Goal: Information Seeking & Learning: Learn about a topic

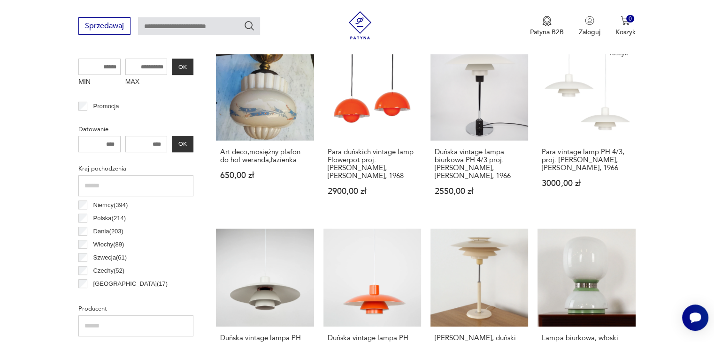
scroll to position [351, 0]
click at [148, 69] on input "MAX" at bounding box center [146, 66] width 42 height 16
type input "***"
click at [184, 70] on button "OK" at bounding box center [183, 66] width 22 height 16
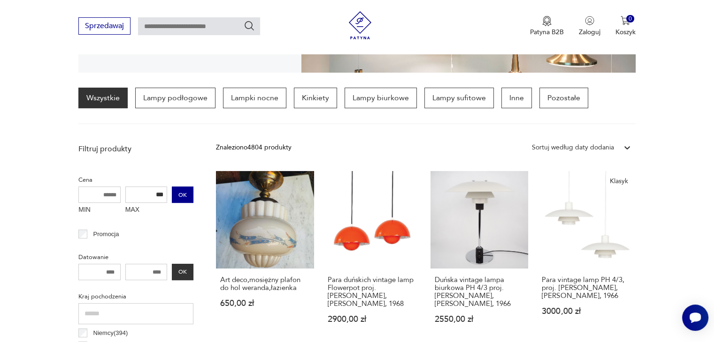
scroll to position [221, 0]
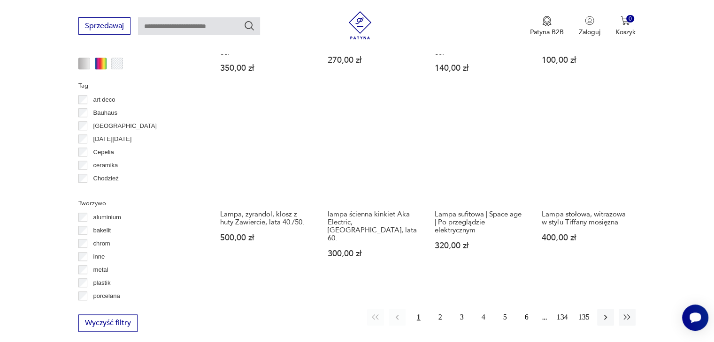
scroll to position [840, 0]
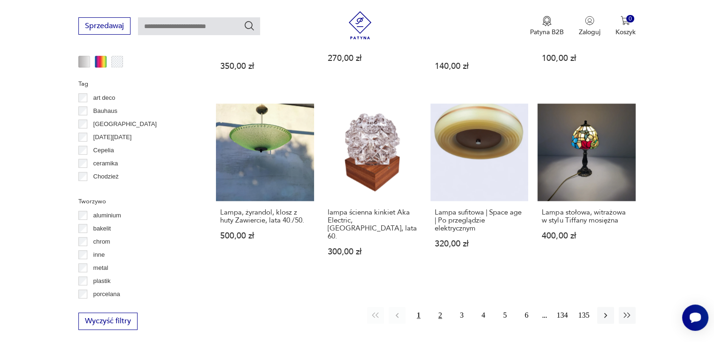
click at [441, 307] on button "2" at bounding box center [440, 315] width 17 height 17
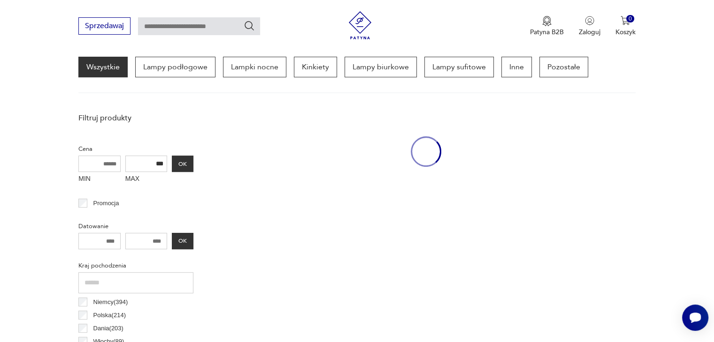
scroll to position [220, 0]
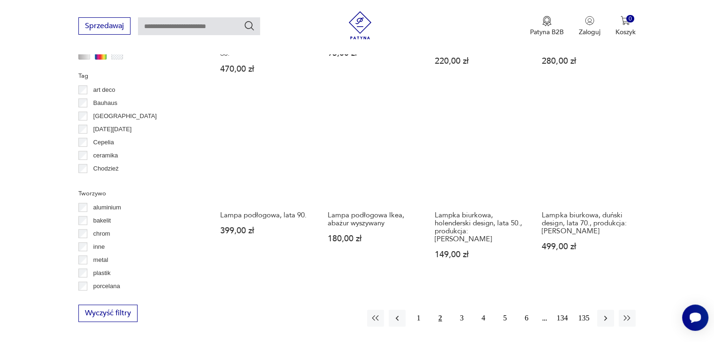
scroll to position [877, 0]
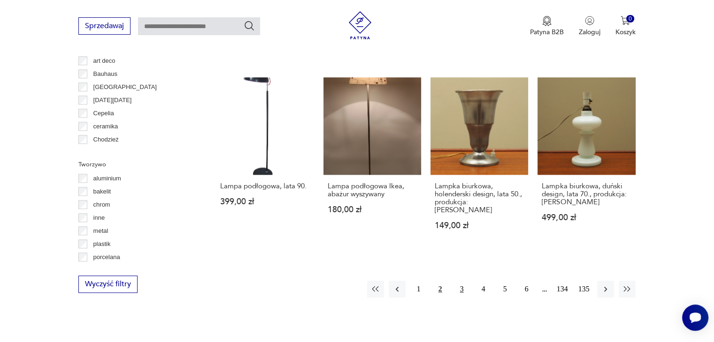
click at [463, 281] on button "3" at bounding box center [461, 289] width 17 height 17
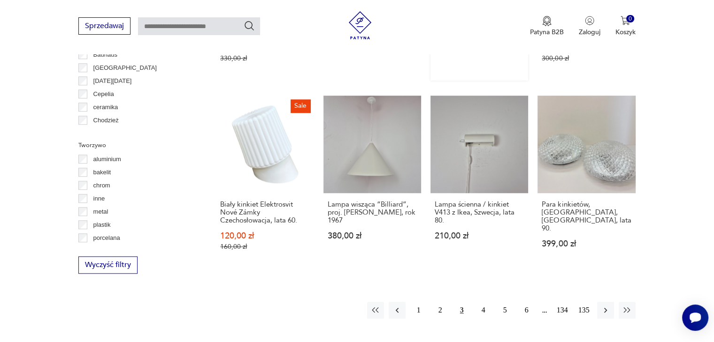
scroll to position [915, 0]
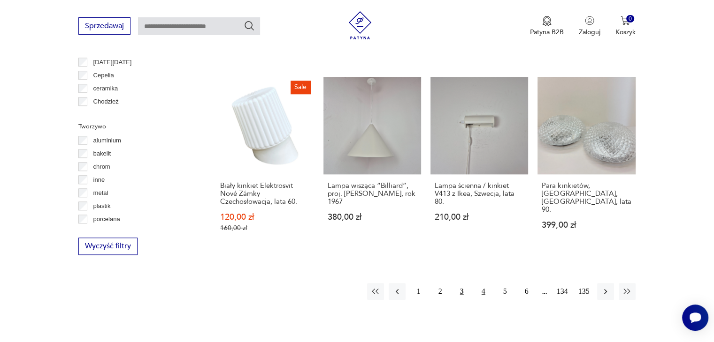
click at [480, 283] on button "4" at bounding box center [483, 291] width 17 height 17
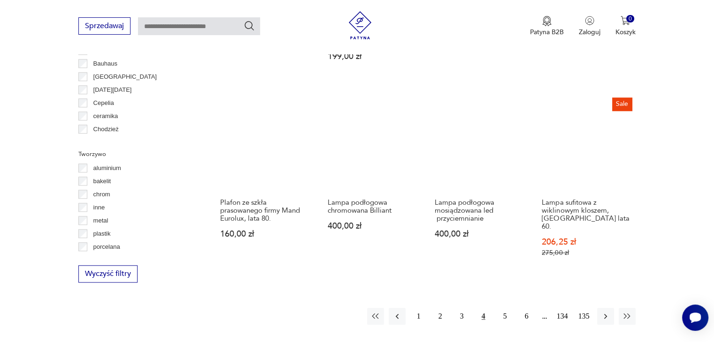
scroll to position [934, 0]
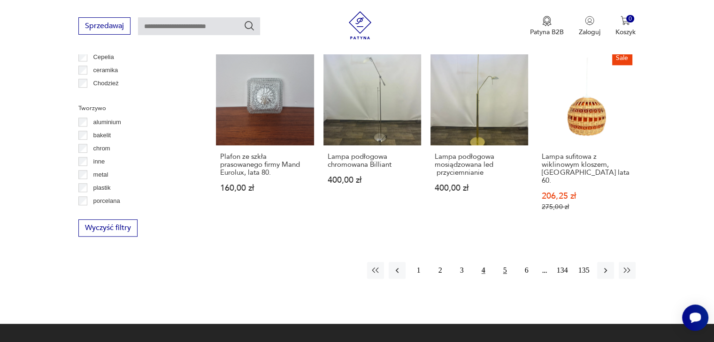
click at [502, 262] on button "5" at bounding box center [504, 270] width 17 height 17
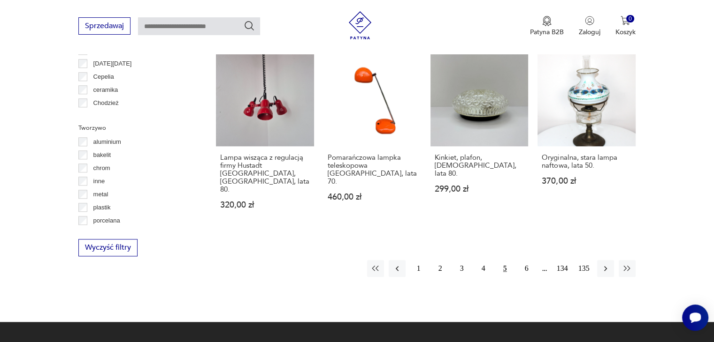
scroll to position [915, 0]
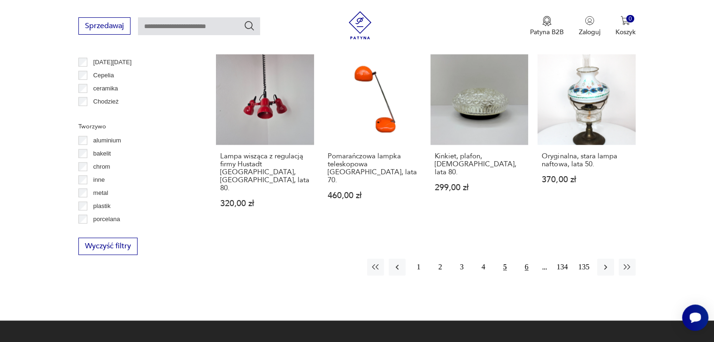
click at [523, 259] on button "6" at bounding box center [526, 267] width 17 height 17
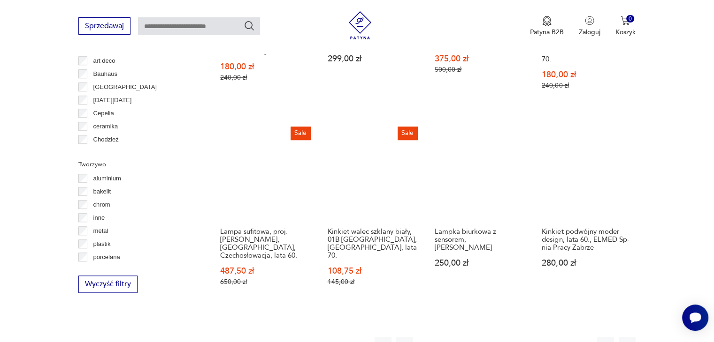
scroll to position [896, 0]
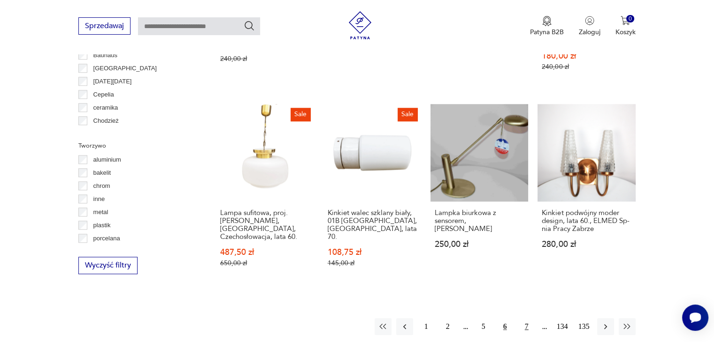
click at [525, 319] on button "7" at bounding box center [526, 327] width 17 height 17
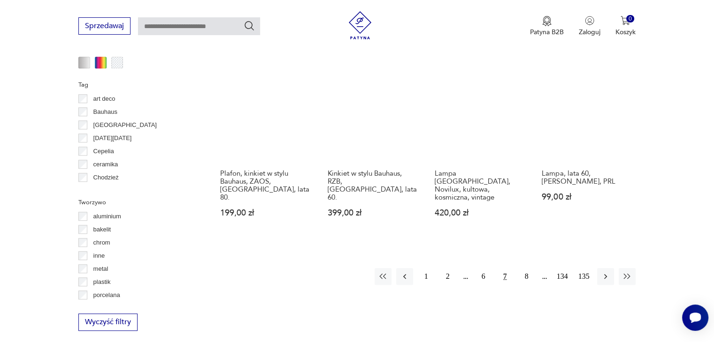
scroll to position [840, 0]
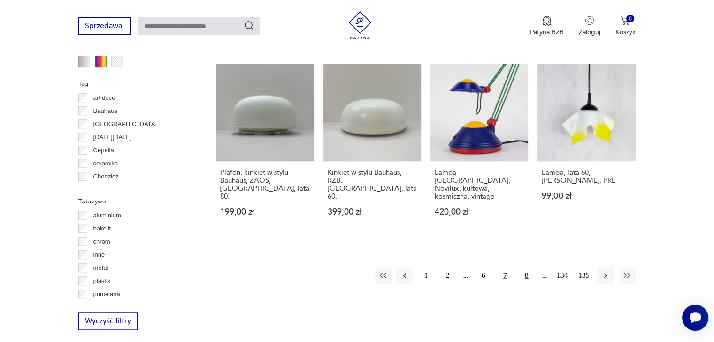
click at [524, 269] on button "8" at bounding box center [526, 275] width 17 height 17
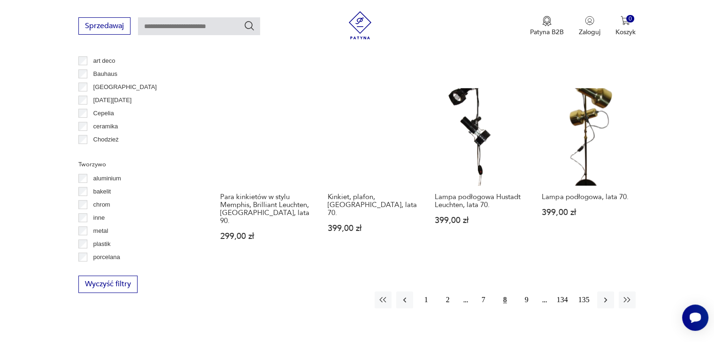
scroll to position [896, 0]
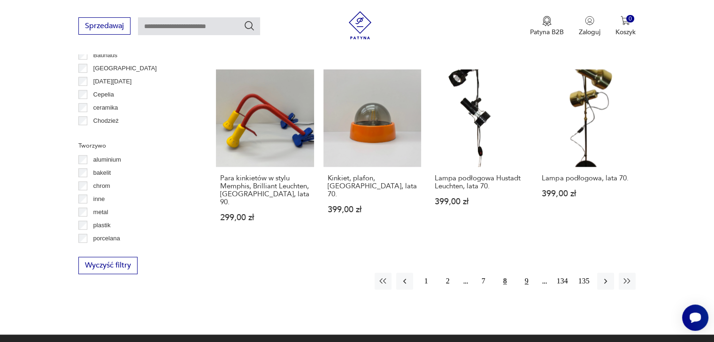
click at [518, 273] on button "9" at bounding box center [526, 281] width 17 height 17
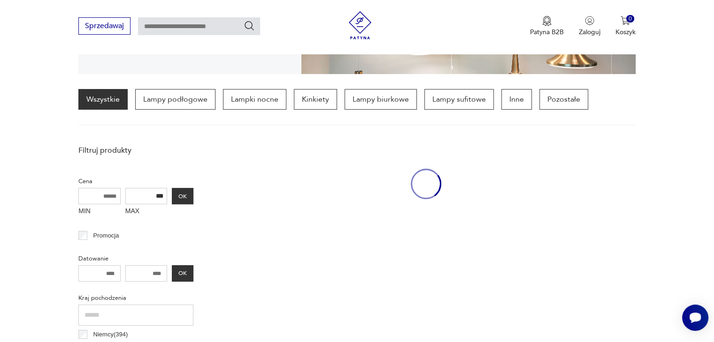
scroll to position [221, 0]
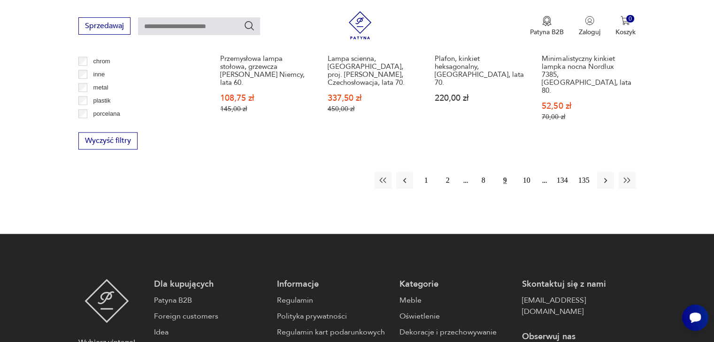
scroll to position [1028, 0]
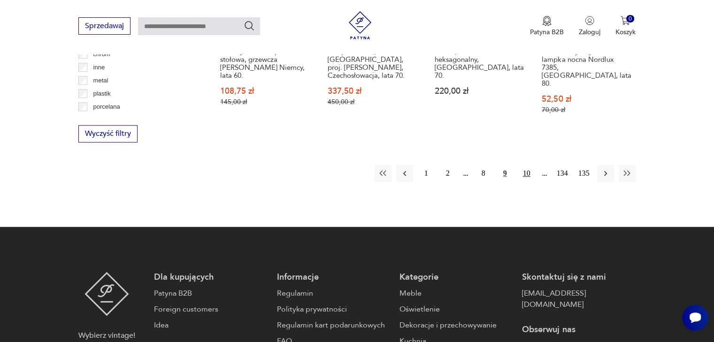
click at [529, 165] on button "10" at bounding box center [526, 173] width 17 height 17
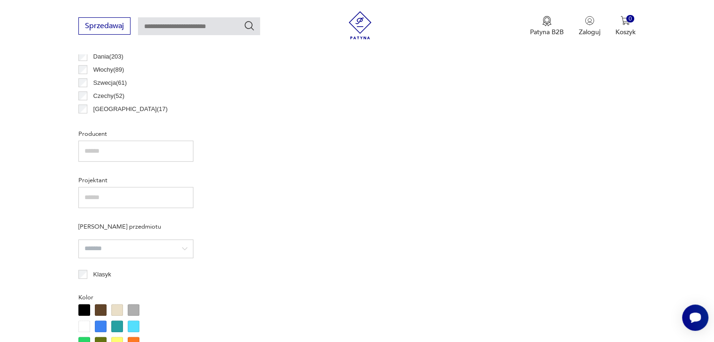
scroll to position [220, 0]
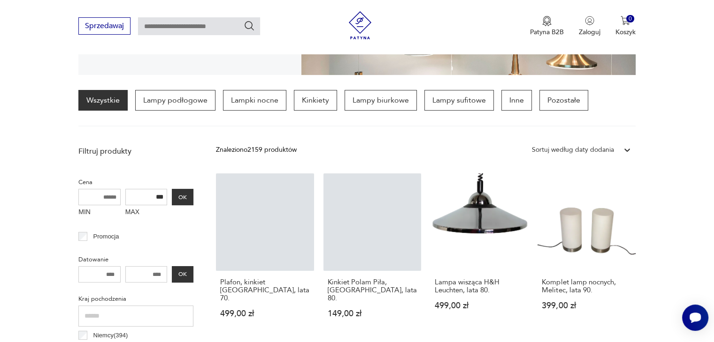
click at [693, 70] on section "Oświetlenie Vintage Stojące czy wiszące, biurkowe czy ścienne – lampy retro to …" at bounding box center [357, 4] width 714 height 141
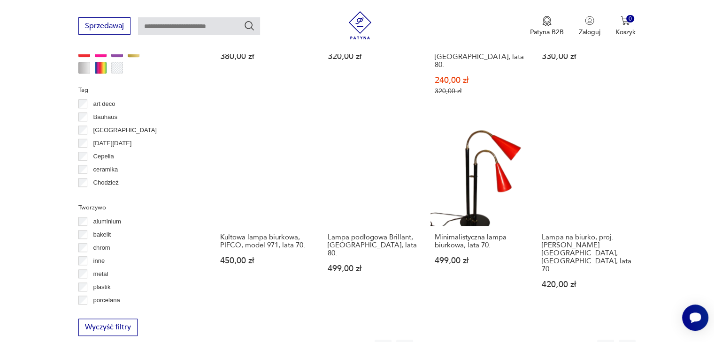
scroll to position [840, 0]
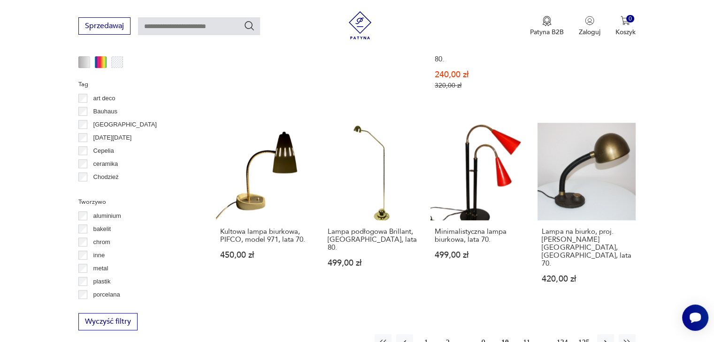
click at [529, 335] on button "11" at bounding box center [526, 343] width 17 height 17
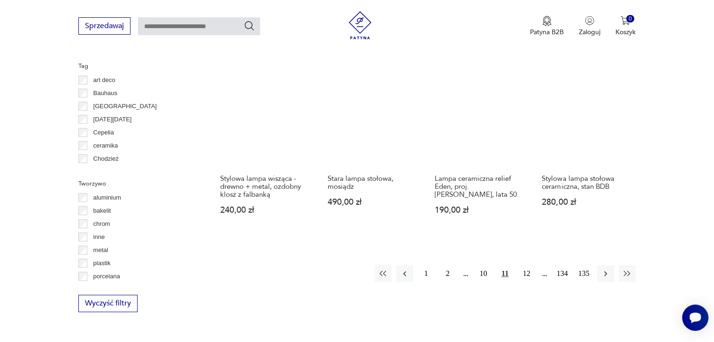
scroll to position [859, 0]
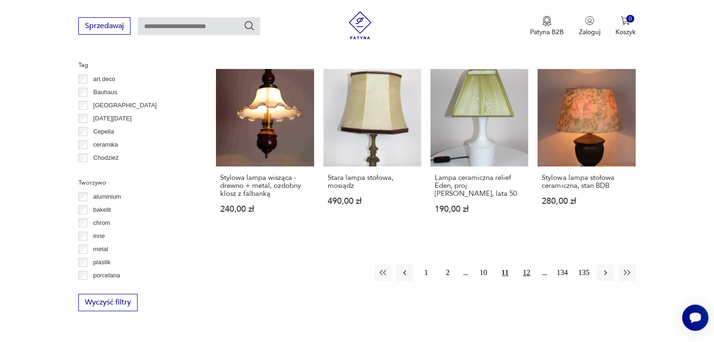
click at [531, 266] on button "12" at bounding box center [526, 273] width 17 height 17
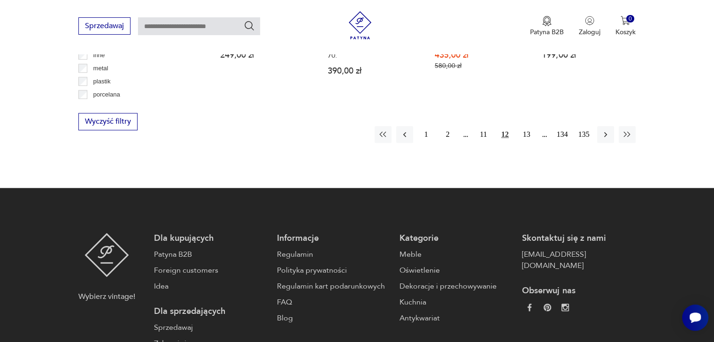
scroll to position [1046, 0]
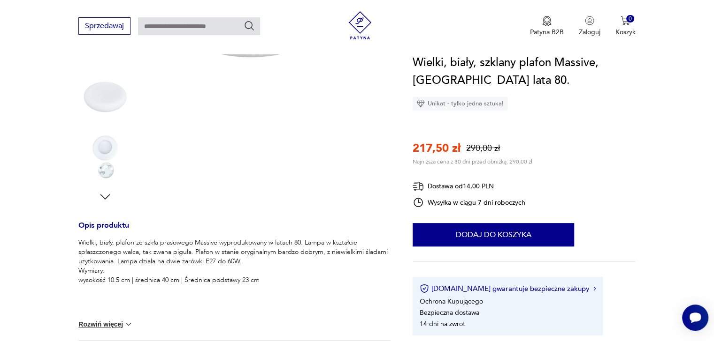
scroll to position [225, 0]
click at [109, 103] on img at bounding box center [104, 94] width 53 height 53
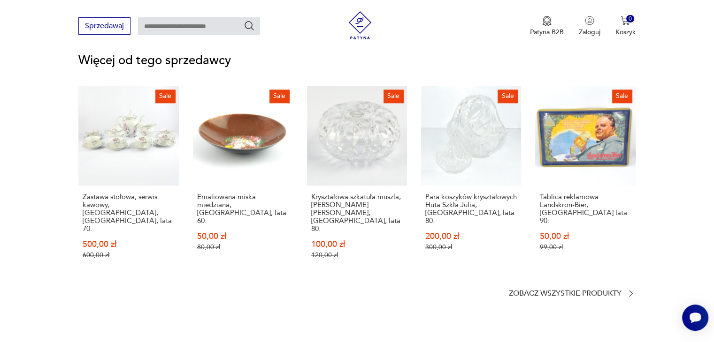
scroll to position [1239, 0]
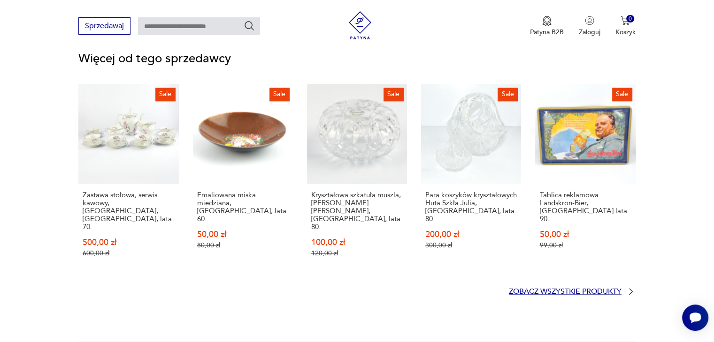
click at [567, 289] on p "Zobacz wszystkie produkty" at bounding box center [565, 292] width 113 height 6
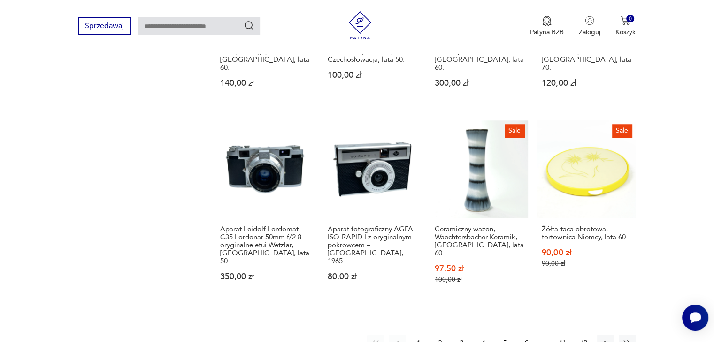
scroll to position [813, 0]
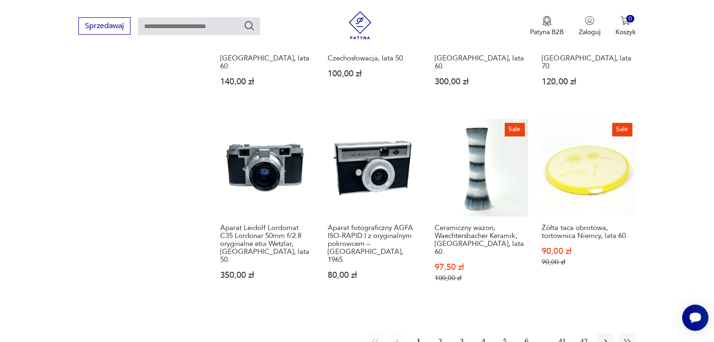
click at [443, 334] on button "2" at bounding box center [440, 342] width 17 height 17
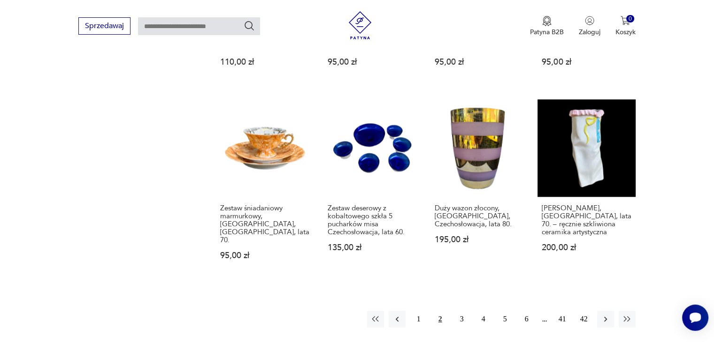
scroll to position [869, 0]
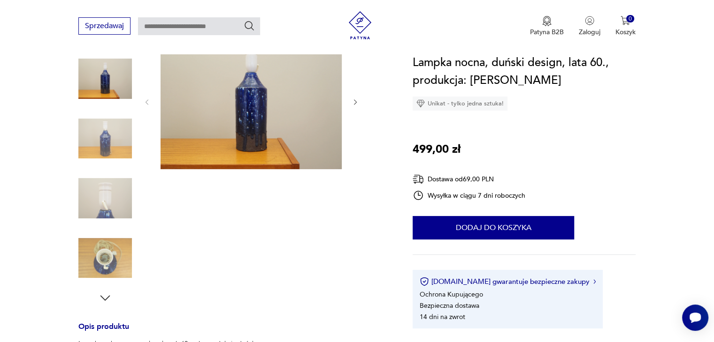
scroll to position [150, 0]
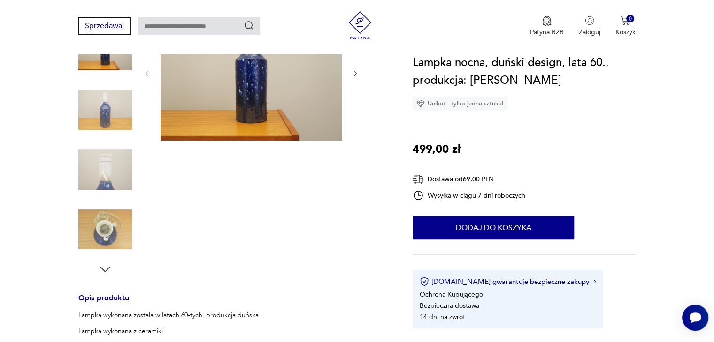
click at [107, 113] on img at bounding box center [104, 110] width 53 height 53
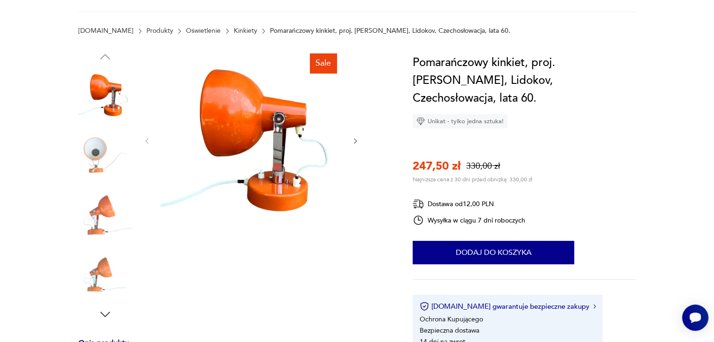
scroll to position [113, 0]
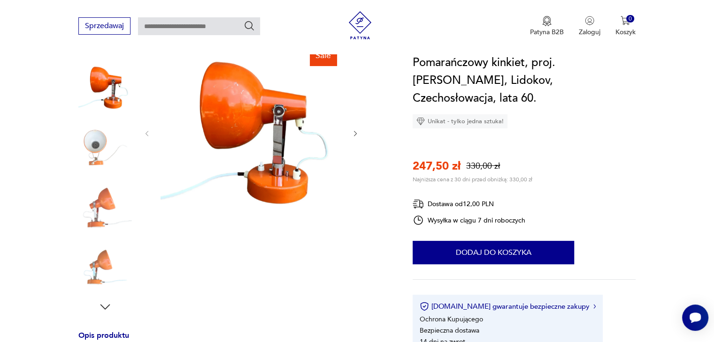
click at [101, 215] on img at bounding box center [104, 207] width 53 height 53
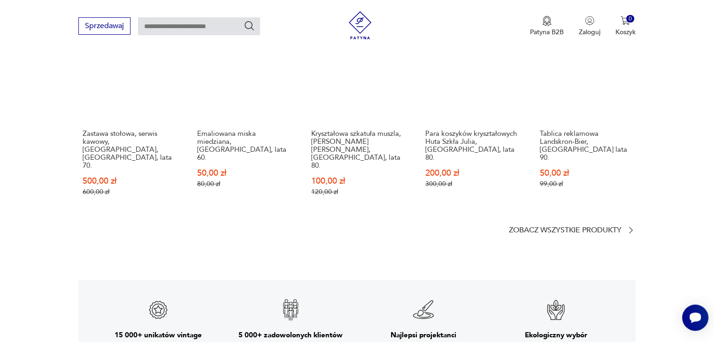
scroll to position [1314, 0]
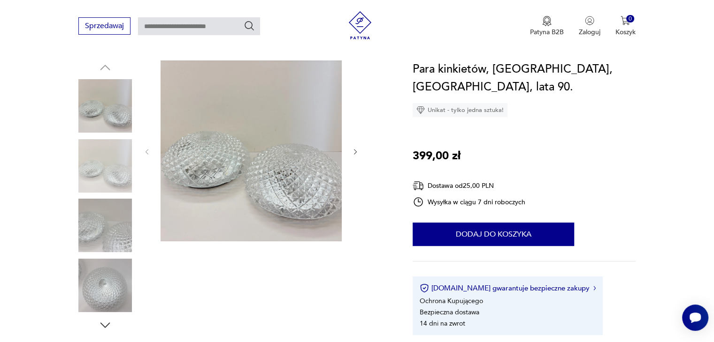
scroll to position [94, 0]
click at [351, 152] on icon "button" at bounding box center [355, 153] width 8 height 8
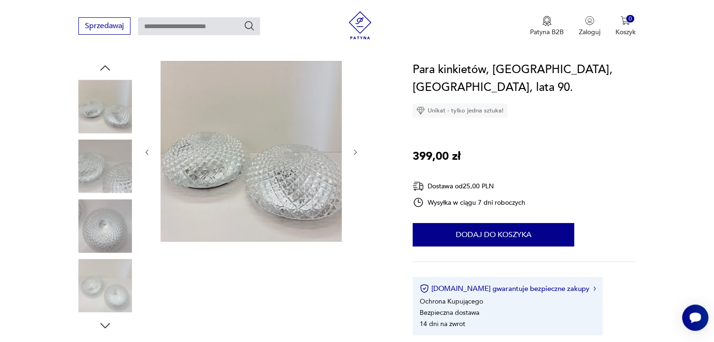
click at [351, 152] on icon "button" at bounding box center [355, 153] width 8 height 8
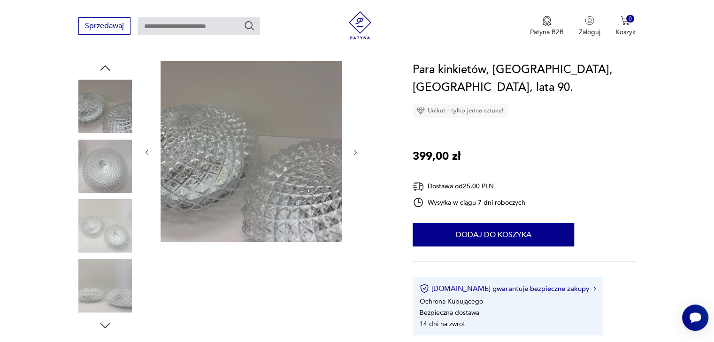
click at [351, 152] on icon "button" at bounding box center [355, 153] width 8 height 8
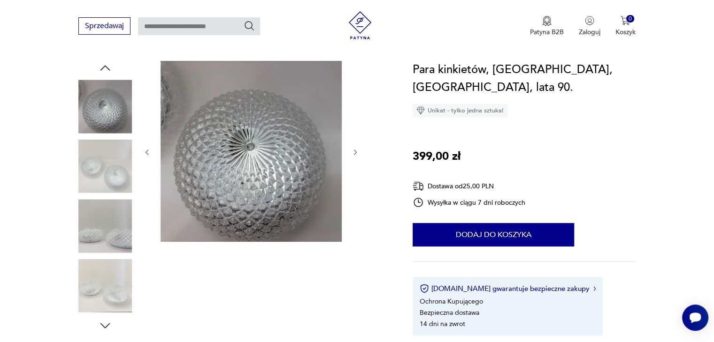
click at [351, 152] on icon "button" at bounding box center [355, 153] width 8 height 8
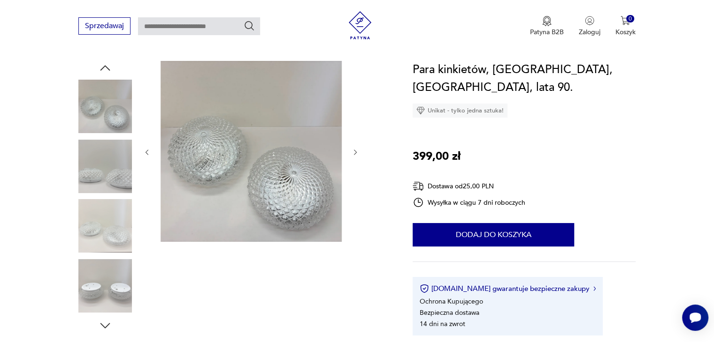
click at [351, 152] on icon "button" at bounding box center [355, 153] width 8 height 8
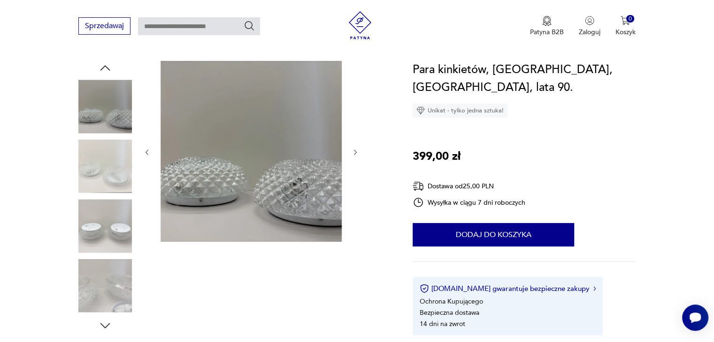
click at [351, 152] on icon "button" at bounding box center [355, 153] width 8 height 8
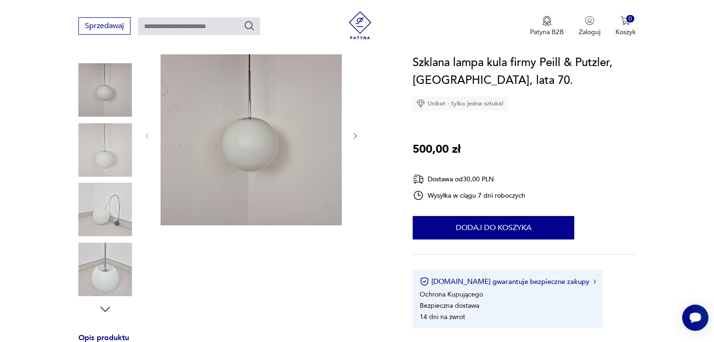
scroll to position [131, 0]
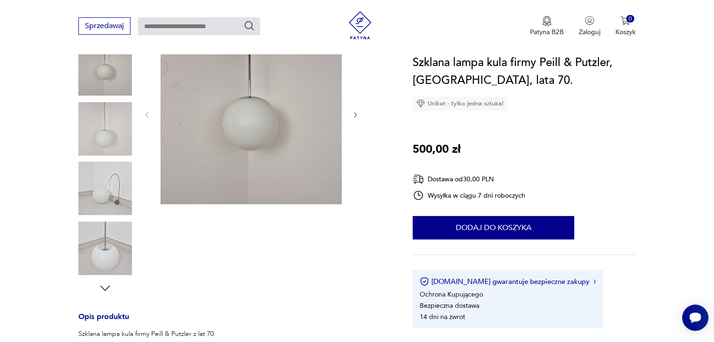
click at [113, 191] on img at bounding box center [104, 188] width 53 height 53
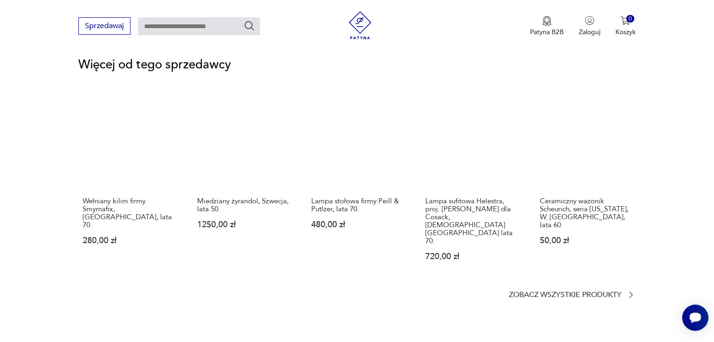
scroll to position [1257, 0]
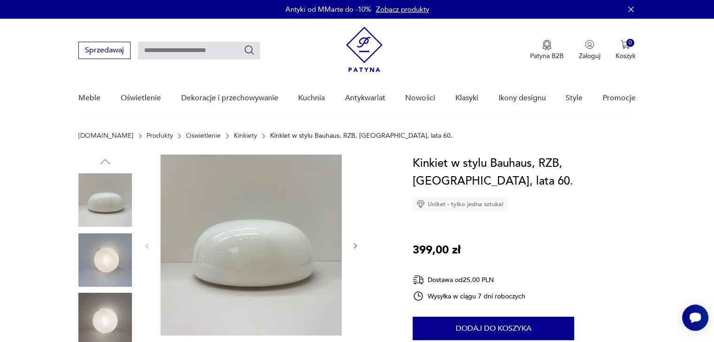
click at [114, 252] on img at bounding box center [104, 260] width 53 height 53
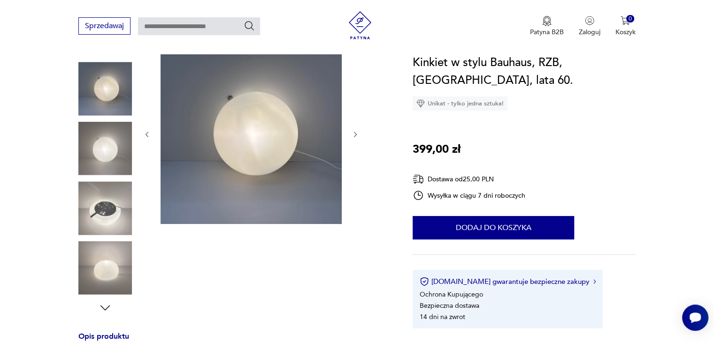
scroll to position [94, 0]
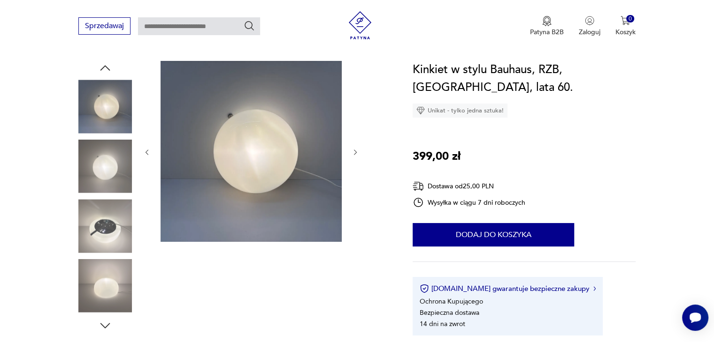
click at [102, 286] on img at bounding box center [104, 285] width 53 height 53
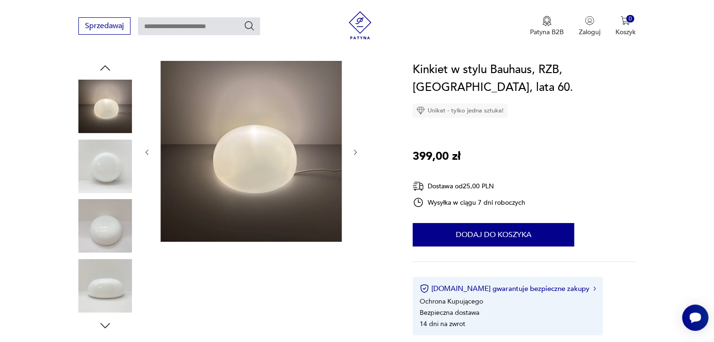
click at [111, 230] on img at bounding box center [104, 225] width 53 height 53
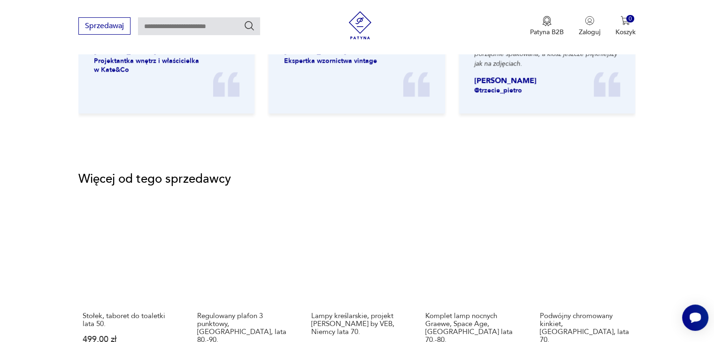
scroll to position [1201, 0]
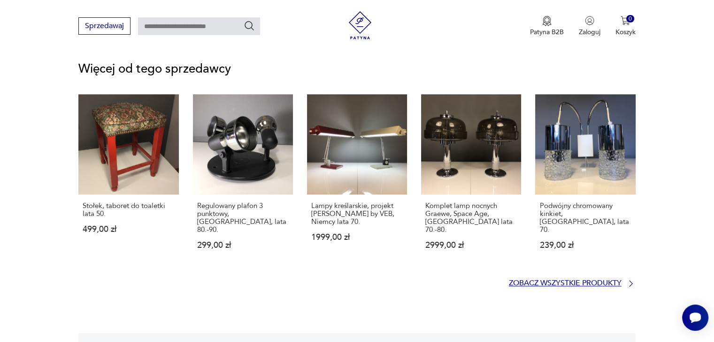
click at [568, 281] on p "Zobacz wszystkie produkty" at bounding box center [565, 284] width 113 height 6
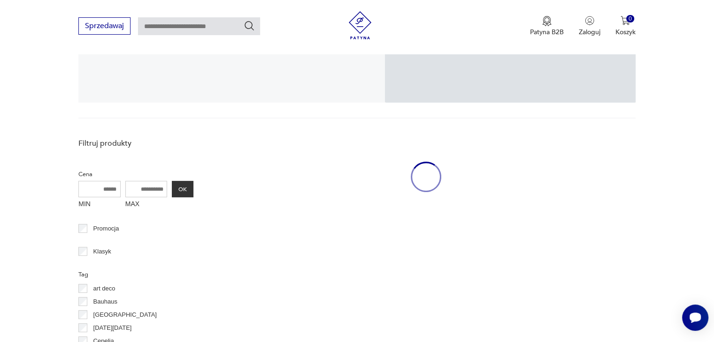
scroll to position [193, 0]
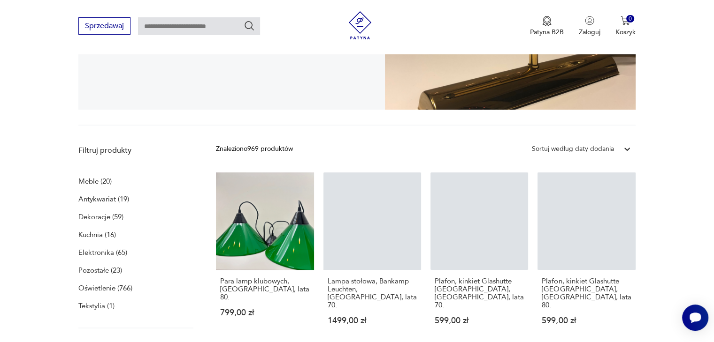
click at [695, 93] on section "simplyunique" at bounding box center [357, 44] width 714 height 164
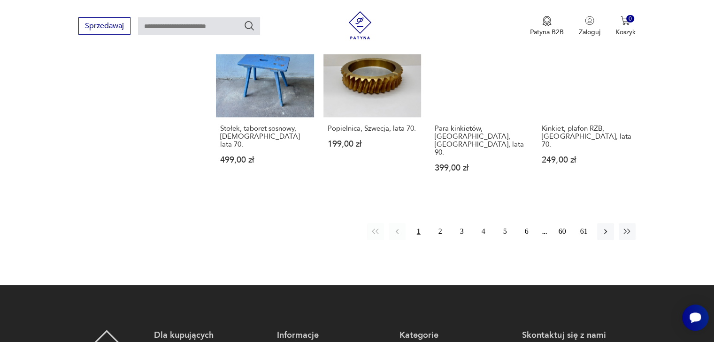
scroll to position [906, 0]
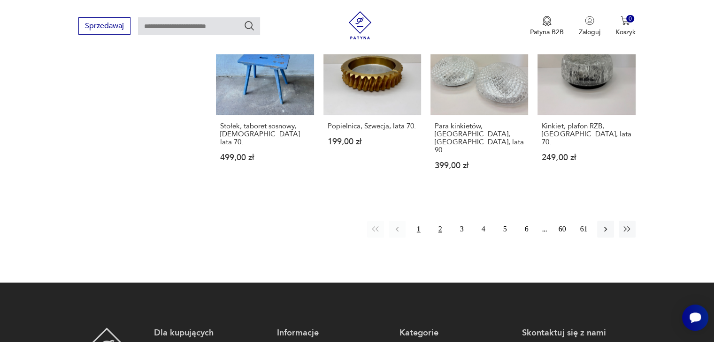
click at [437, 221] on button "2" at bounding box center [440, 229] width 17 height 17
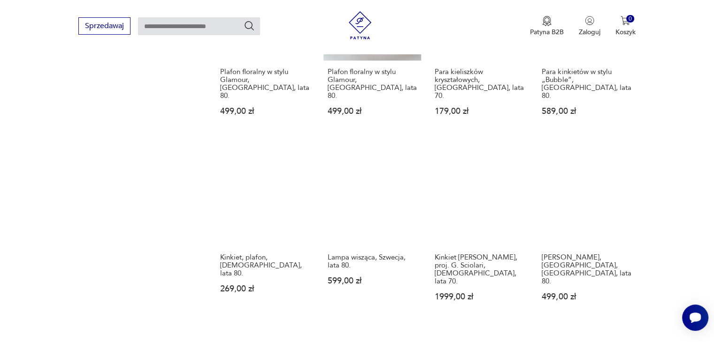
scroll to position [794, 0]
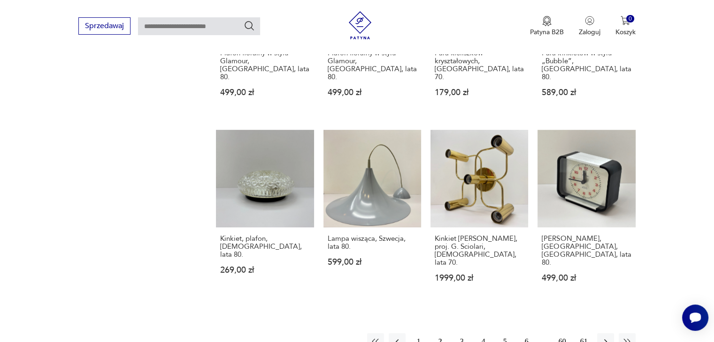
click at [460, 334] on button "3" at bounding box center [461, 342] width 17 height 17
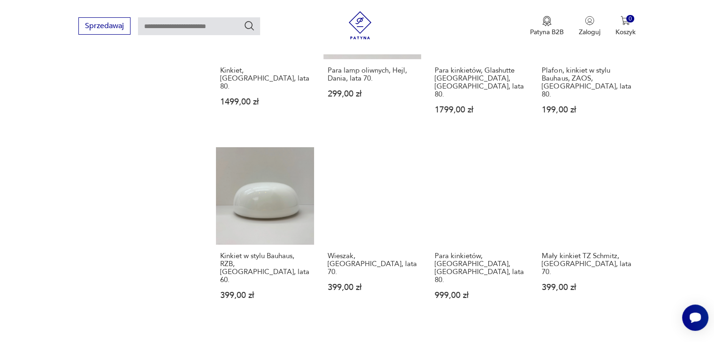
scroll to position [794, 0]
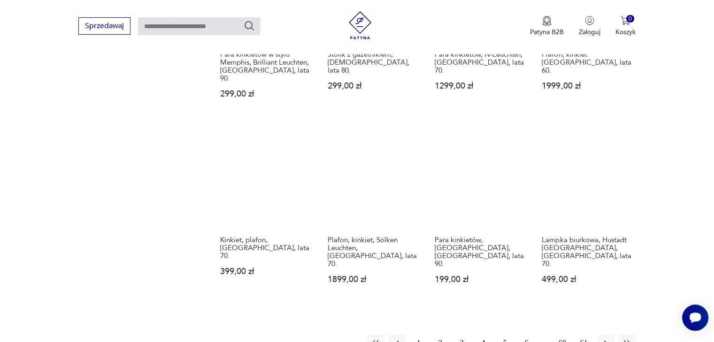
scroll to position [794, 0]
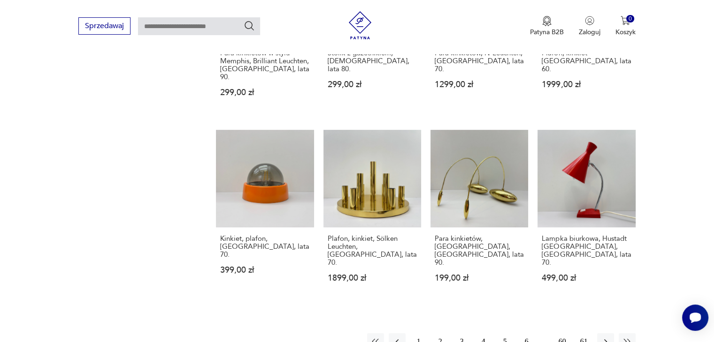
click at [498, 334] on button "5" at bounding box center [504, 342] width 17 height 17
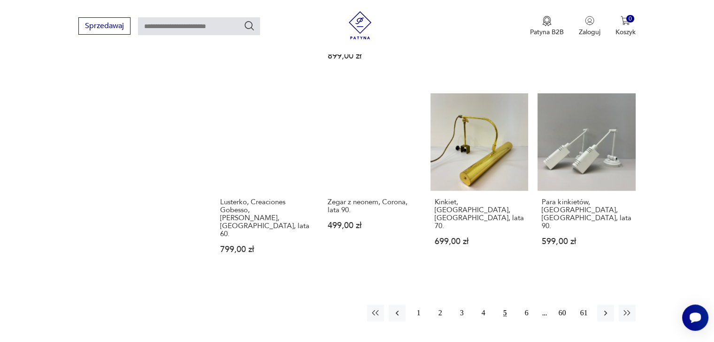
scroll to position [831, 0]
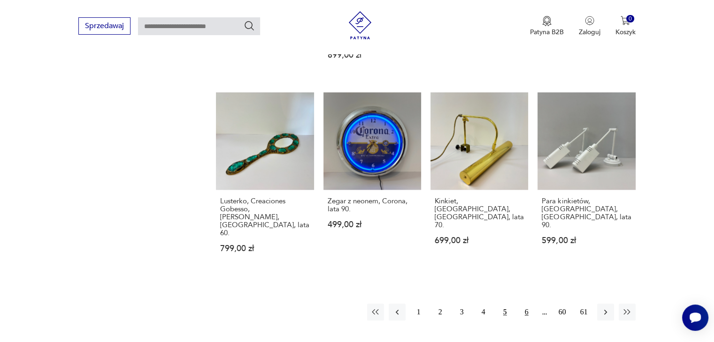
click at [525, 304] on button "6" at bounding box center [526, 312] width 17 height 17
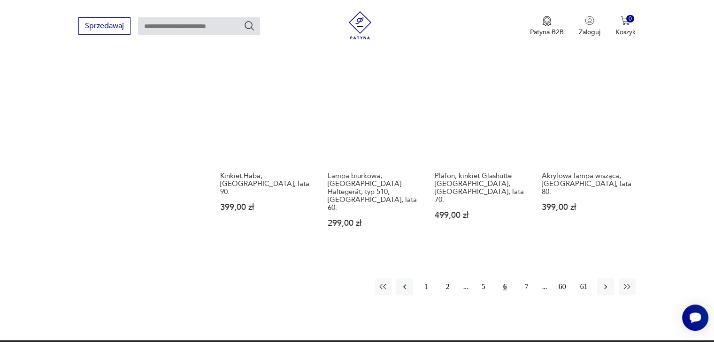
scroll to position [850, 0]
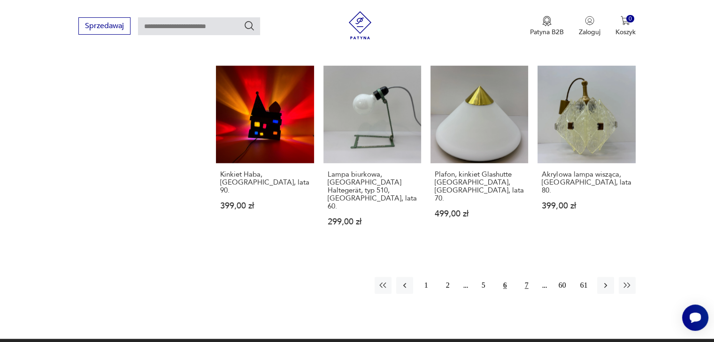
click at [529, 277] on button "7" at bounding box center [526, 285] width 17 height 17
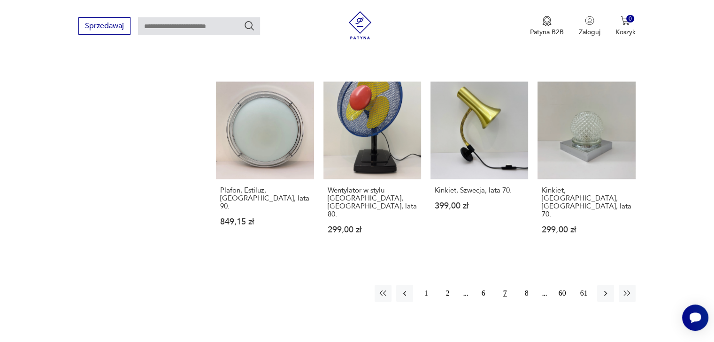
scroll to position [831, 0]
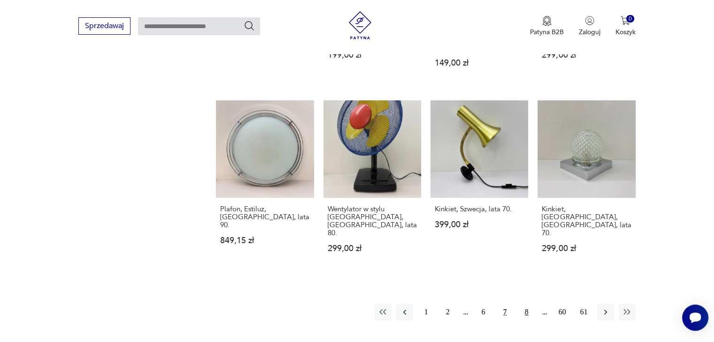
click at [523, 304] on button "8" at bounding box center [526, 312] width 17 height 17
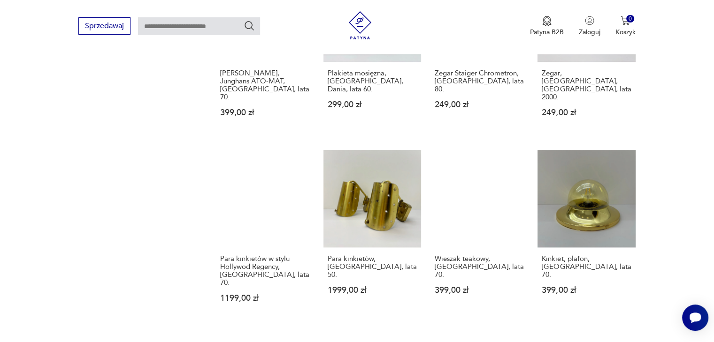
scroll to position [831, 0]
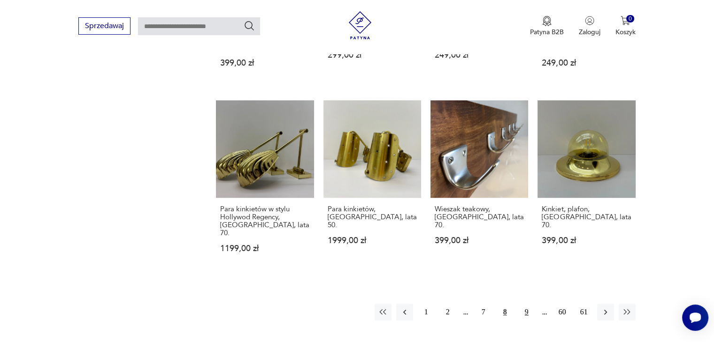
click at [528, 304] on button "9" at bounding box center [526, 312] width 17 height 17
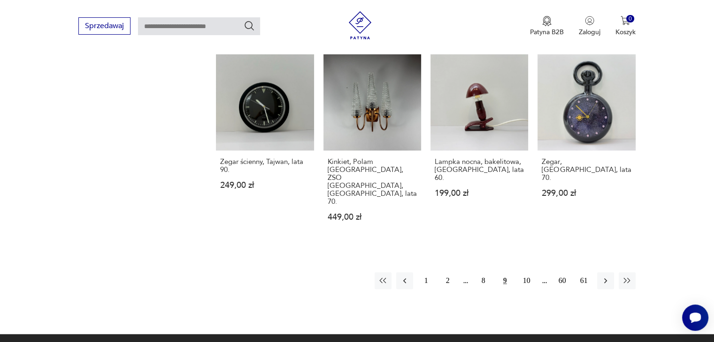
scroll to position [869, 0]
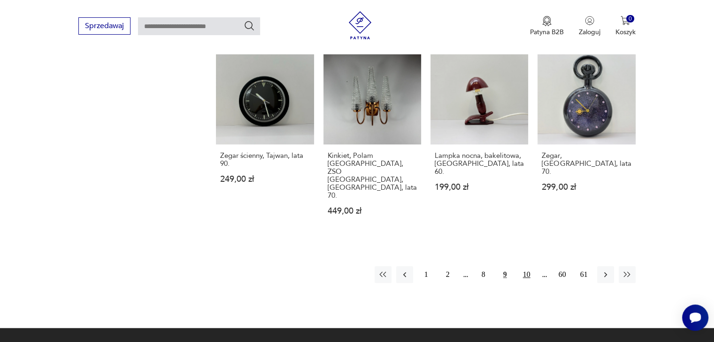
click at [523, 266] on button "10" at bounding box center [526, 274] width 17 height 17
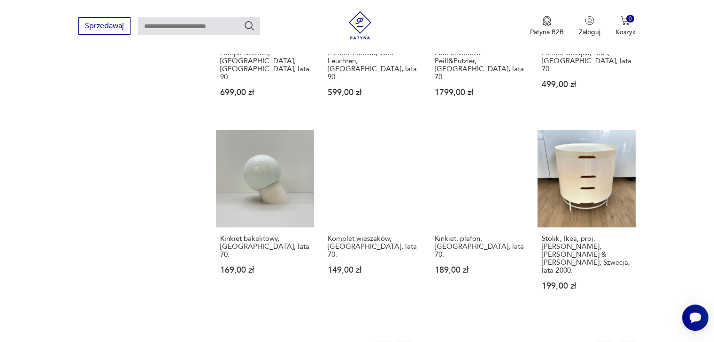
scroll to position [813, 0]
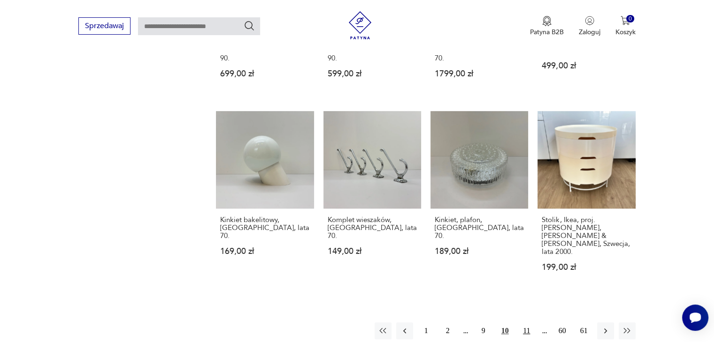
click at [530, 323] on button "11" at bounding box center [526, 331] width 17 height 17
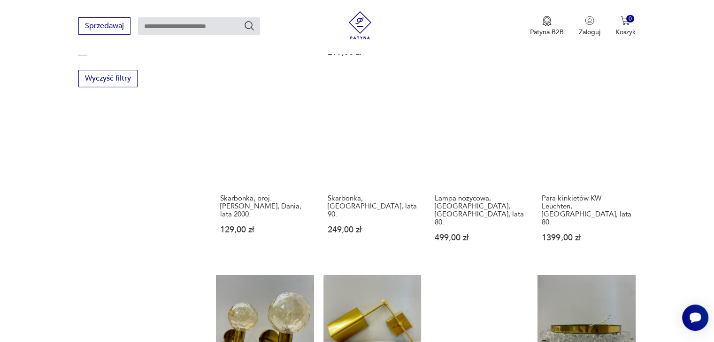
scroll to position [831, 0]
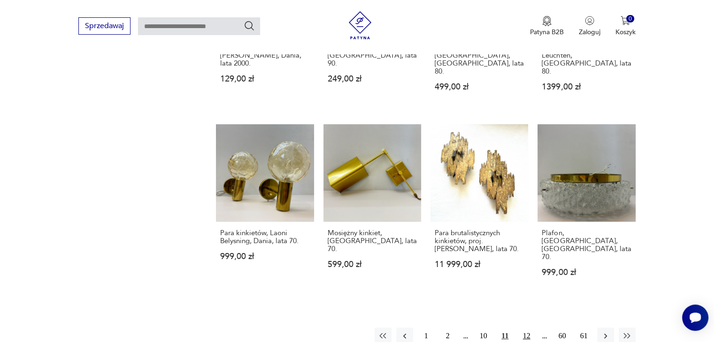
click at [527, 328] on button "12" at bounding box center [526, 336] width 17 height 17
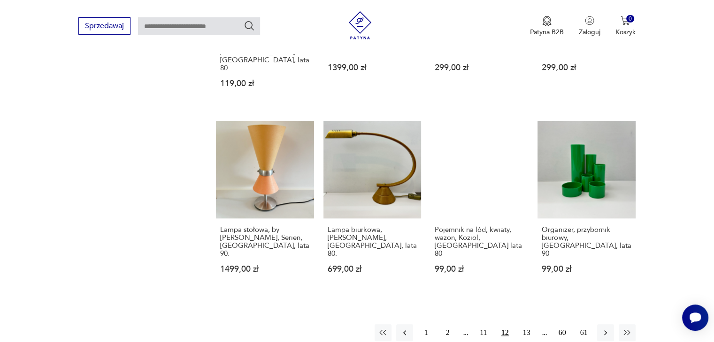
scroll to position [813, 0]
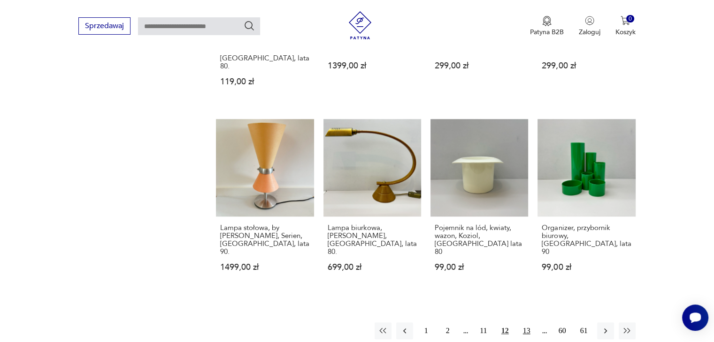
click at [527, 323] on button "13" at bounding box center [526, 331] width 17 height 17
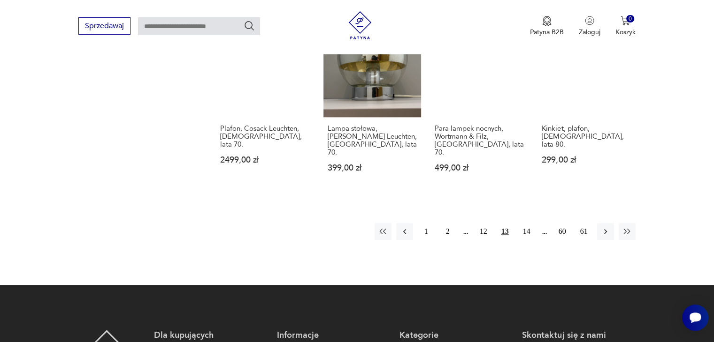
scroll to position [963, 0]
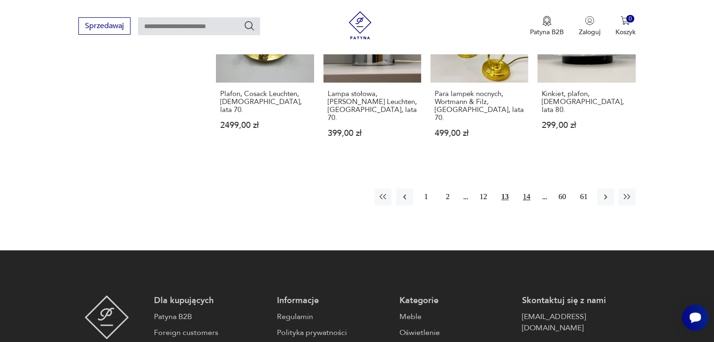
click at [525, 189] on button "14" at bounding box center [526, 197] width 17 height 17
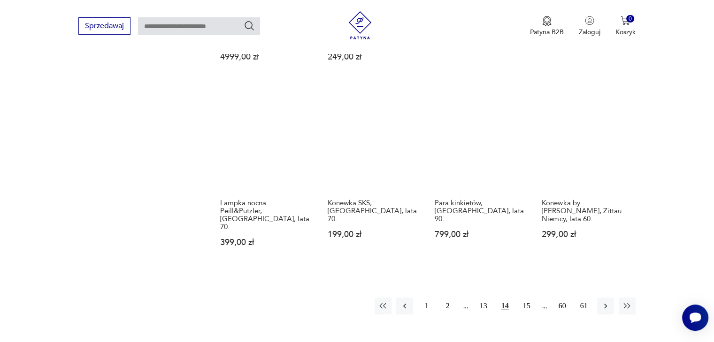
scroll to position [831, 0]
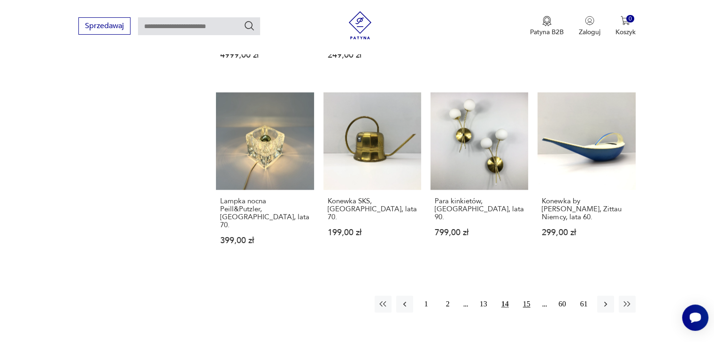
click at [527, 296] on button "15" at bounding box center [526, 304] width 17 height 17
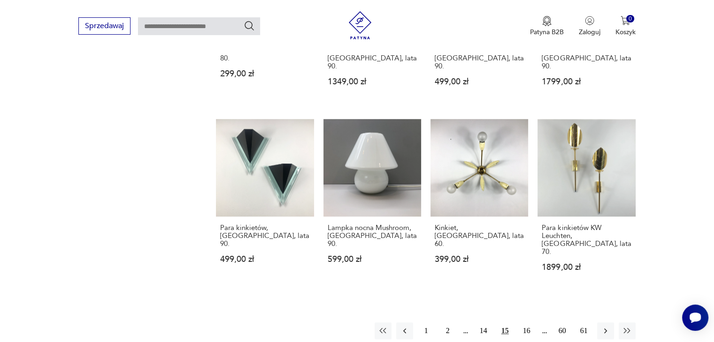
scroll to position [831, 0]
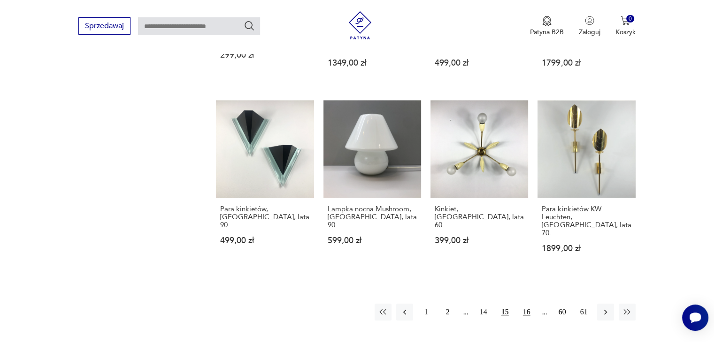
click at [529, 304] on button "16" at bounding box center [526, 312] width 17 height 17
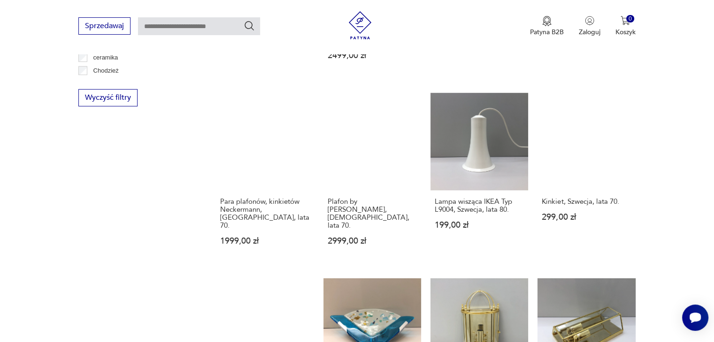
scroll to position [662, 0]
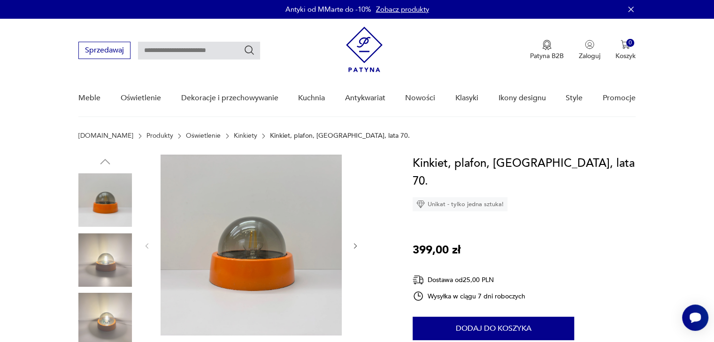
click at [121, 253] on img at bounding box center [104, 260] width 53 height 53
